Goal: Task Accomplishment & Management: Use online tool/utility

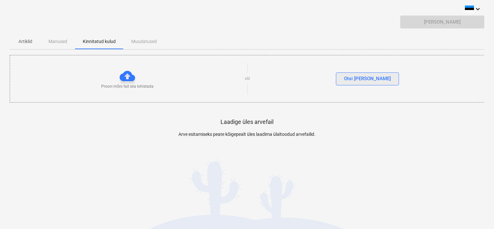
click at [366, 80] on div "Otsi [PERSON_NAME]" at bounding box center [367, 78] width 47 height 8
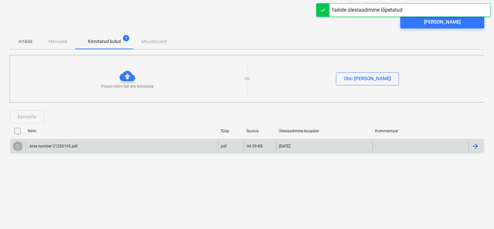
click at [17, 143] on input "checkbox" at bounding box center [18, 146] width 10 height 10
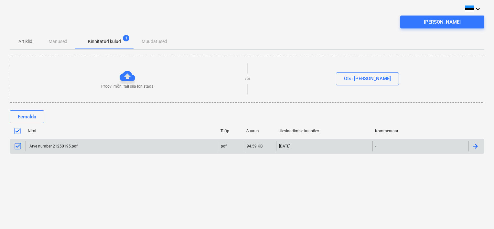
click at [477, 147] on div at bounding box center [475, 146] width 8 height 8
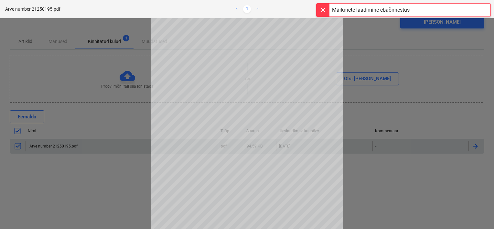
click at [477, 147] on div at bounding box center [247, 123] width 494 height 211
click at [88, 161] on div at bounding box center [247, 123] width 494 height 211
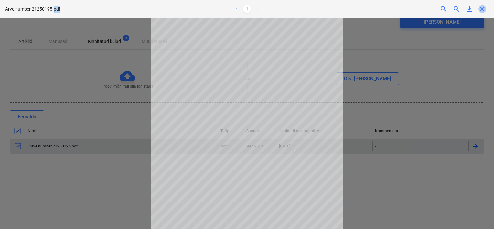
click at [483, 11] on span "close" at bounding box center [482, 9] width 8 height 8
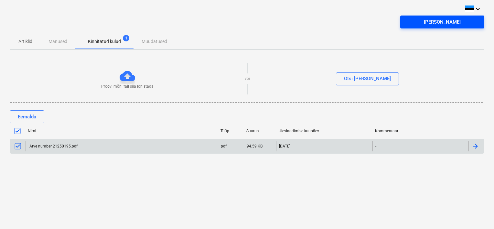
click at [442, 20] on div "[PERSON_NAME]" at bounding box center [441, 22] width 37 height 8
